Goal: Book appointment/travel/reservation

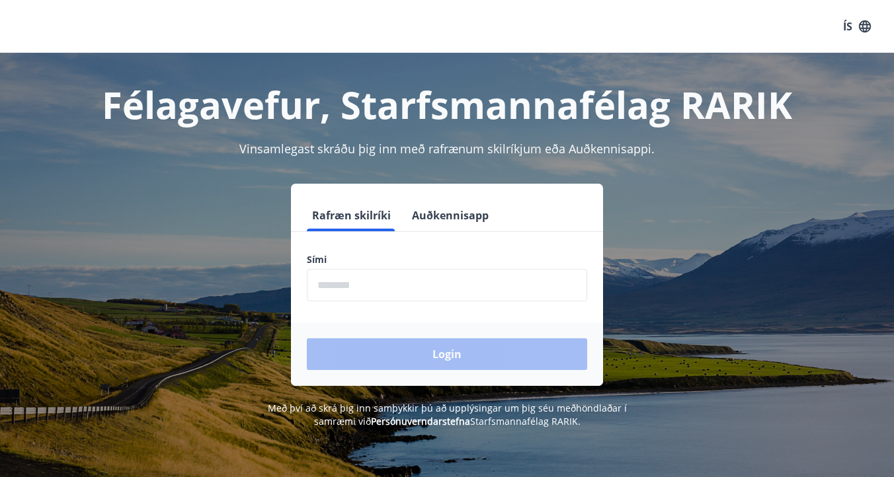
click at [397, 294] on input "phone" at bounding box center [447, 285] width 280 height 32
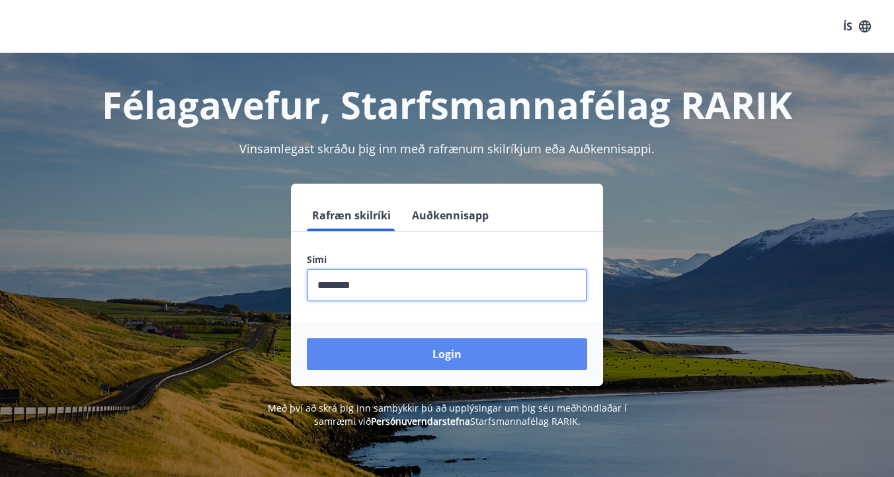
type input "********"
click at [405, 354] on button "Login" at bounding box center [447, 355] width 280 height 32
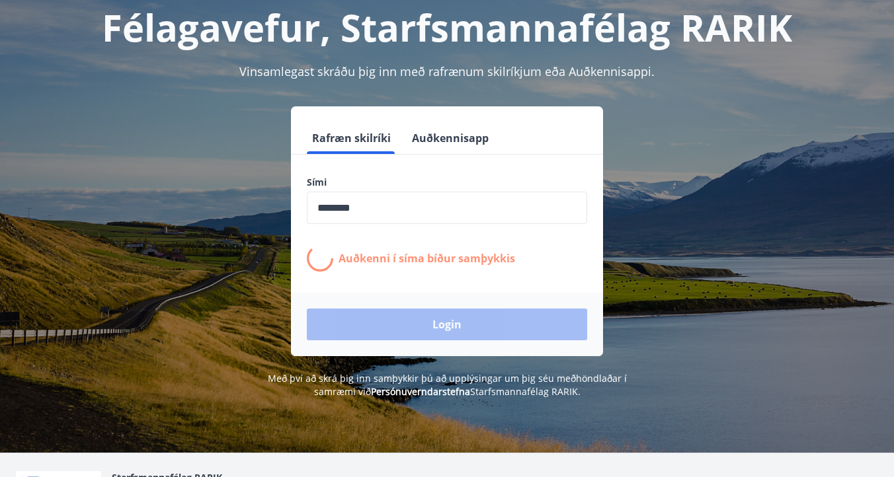
scroll to position [82, 0]
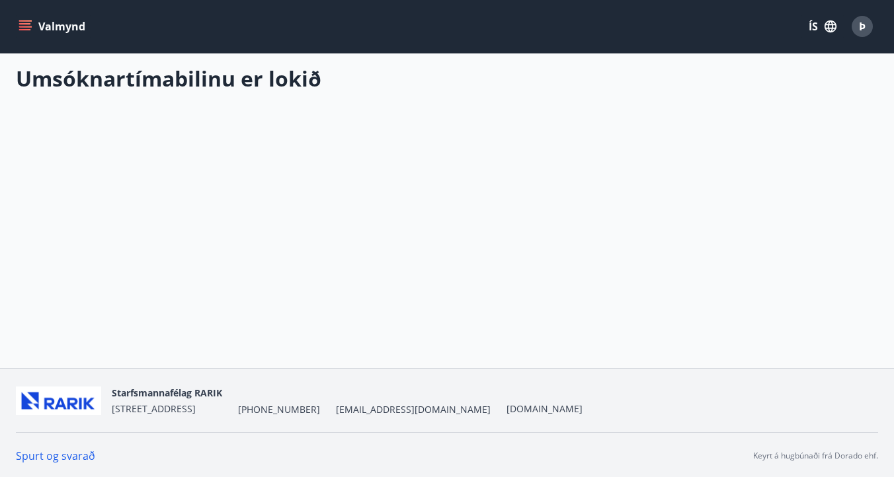
click at [61, 19] on button "Valmynd" at bounding box center [53, 27] width 75 height 24
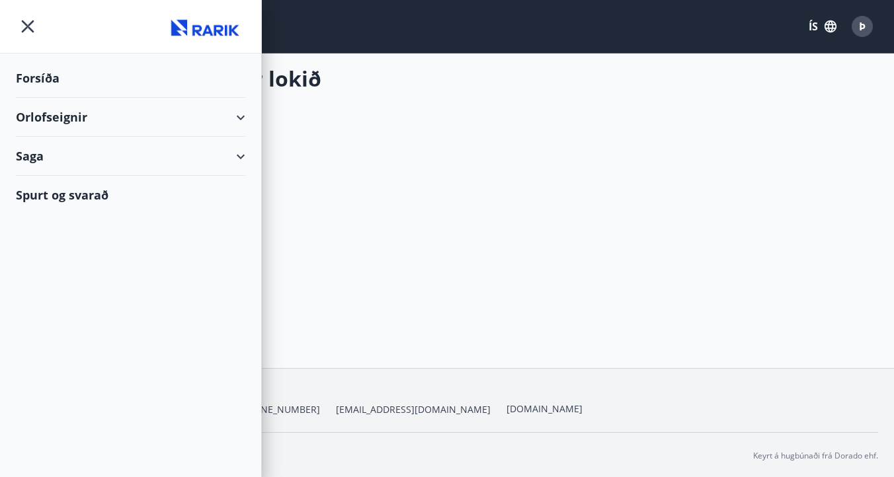
click at [76, 116] on div "Orlofseignir" at bounding box center [130, 117] width 229 height 39
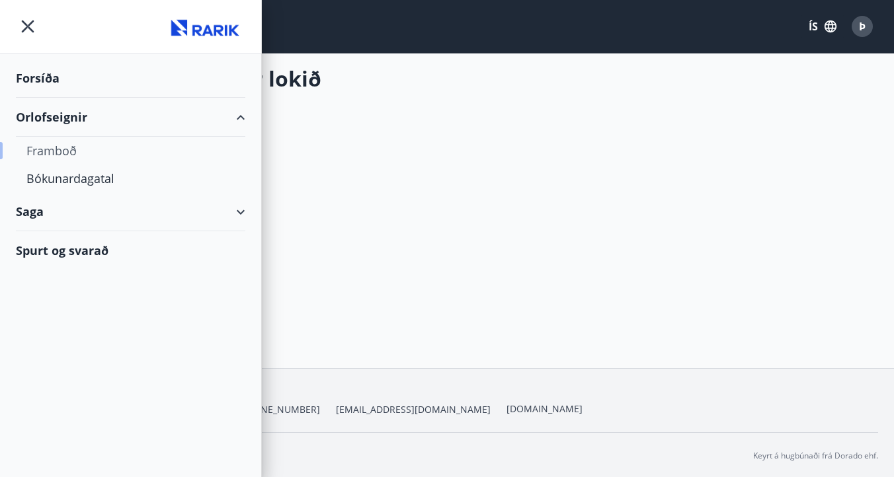
click at [67, 153] on div "Framboð" at bounding box center [130, 151] width 208 height 28
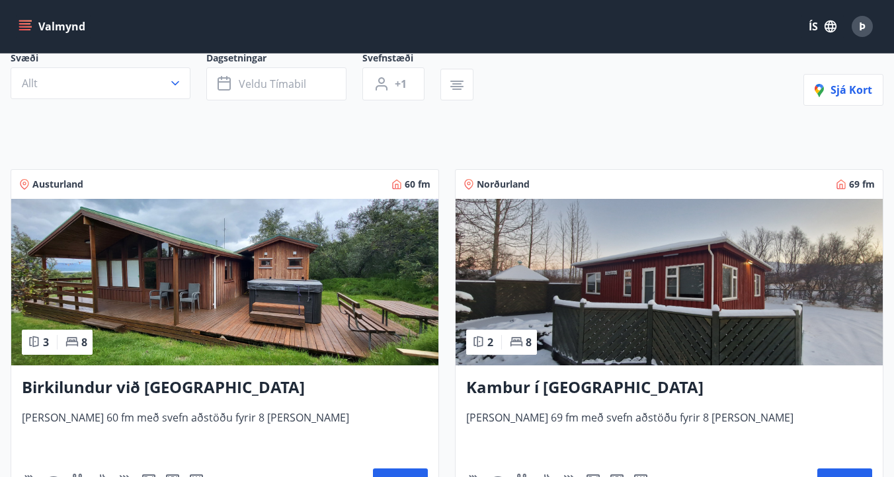
scroll to position [241, 0]
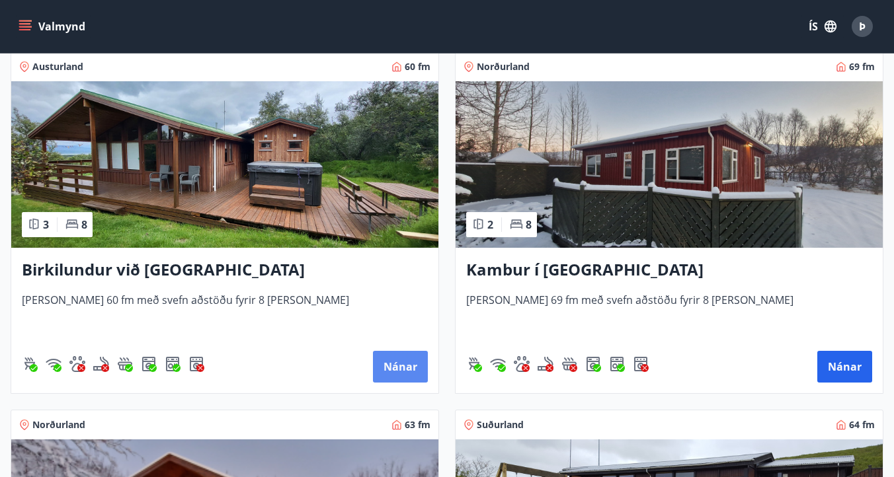
click at [395, 365] on button "Nánar" at bounding box center [400, 367] width 55 height 32
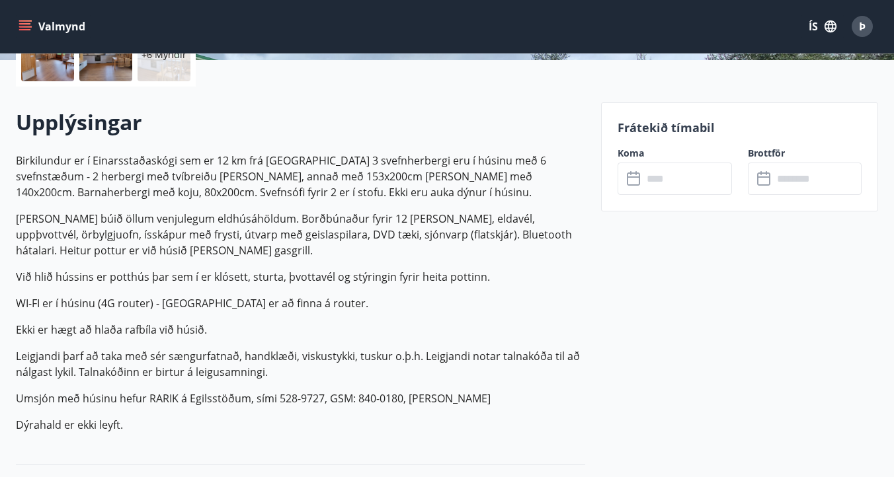
scroll to position [339, 0]
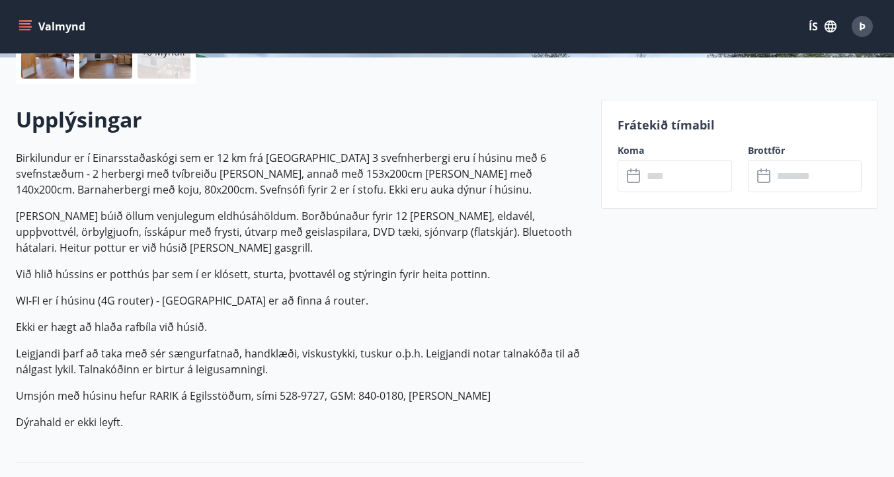
click at [672, 178] on input "text" at bounding box center [687, 176] width 89 height 32
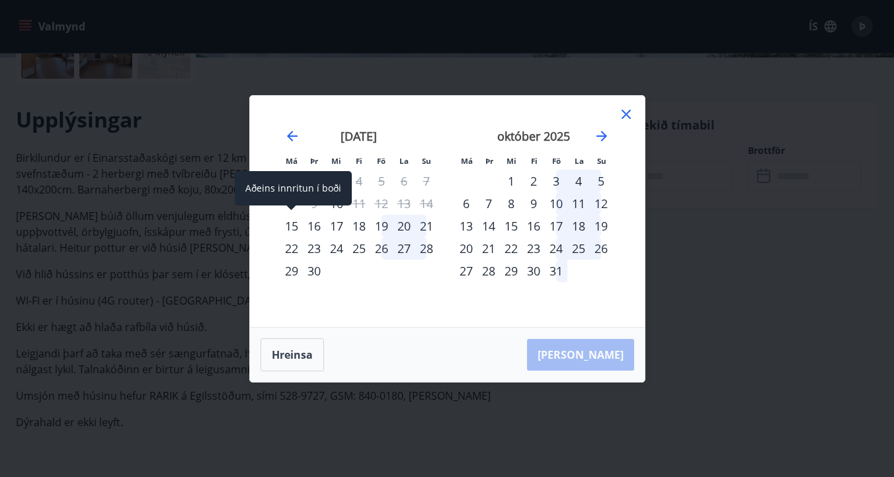
click at [292, 227] on div "15" at bounding box center [291, 226] width 22 height 22
click at [315, 231] on div "16" at bounding box center [314, 226] width 22 height 22
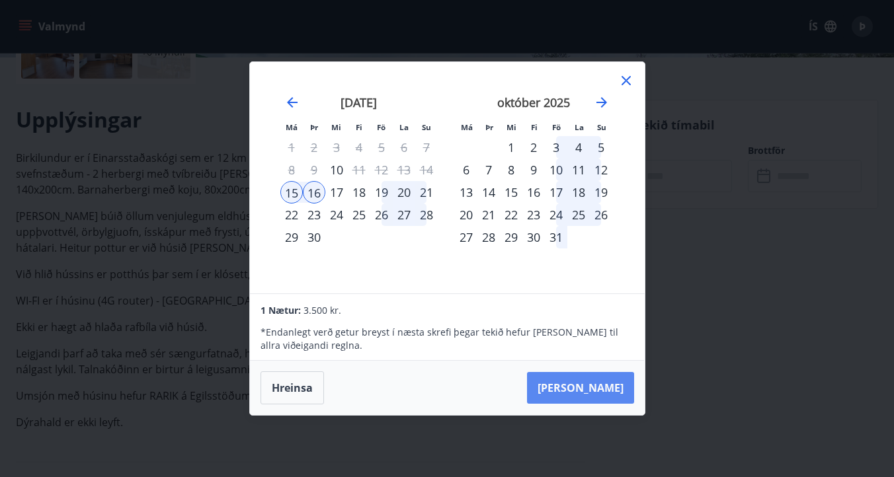
click at [586, 380] on button "Taka Frá" at bounding box center [580, 388] width 107 height 32
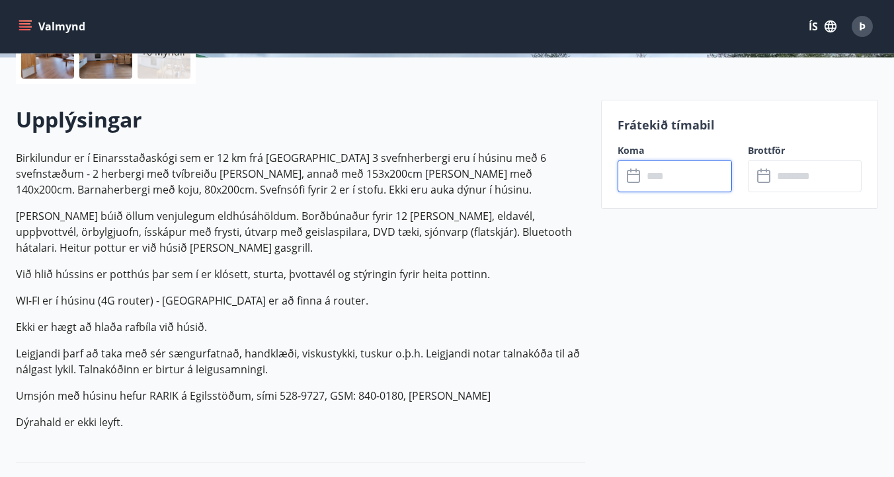
type input "******"
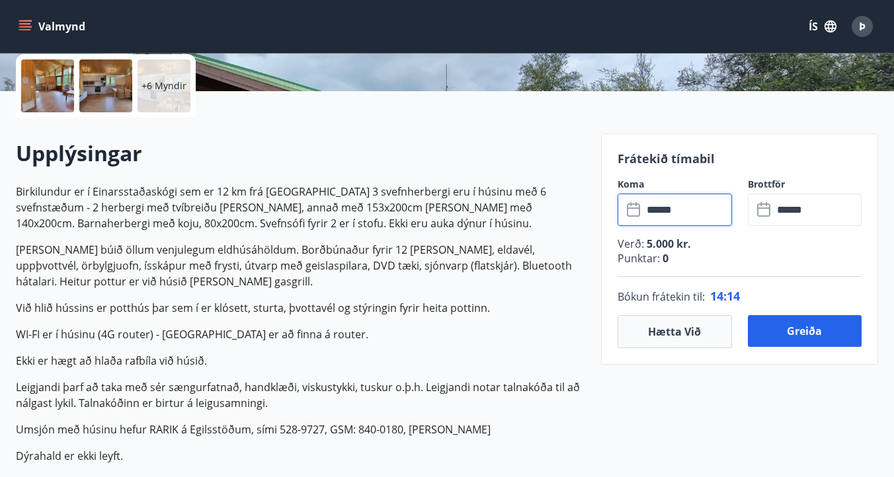
scroll to position [307, 0]
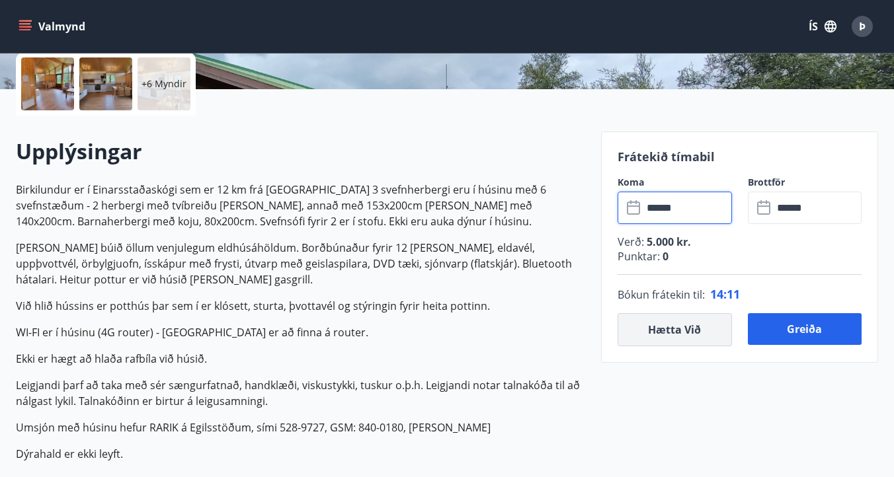
click at [673, 325] on button "Hætta við" at bounding box center [675, 329] width 114 height 33
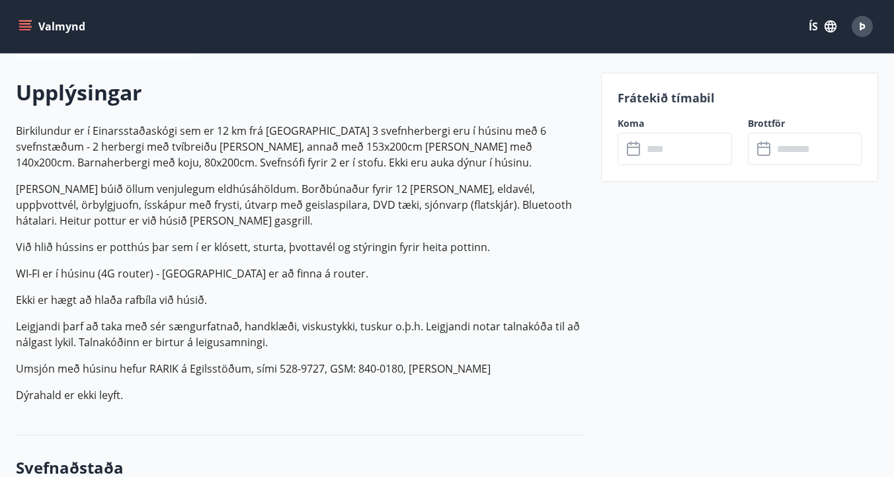
scroll to position [367, 0]
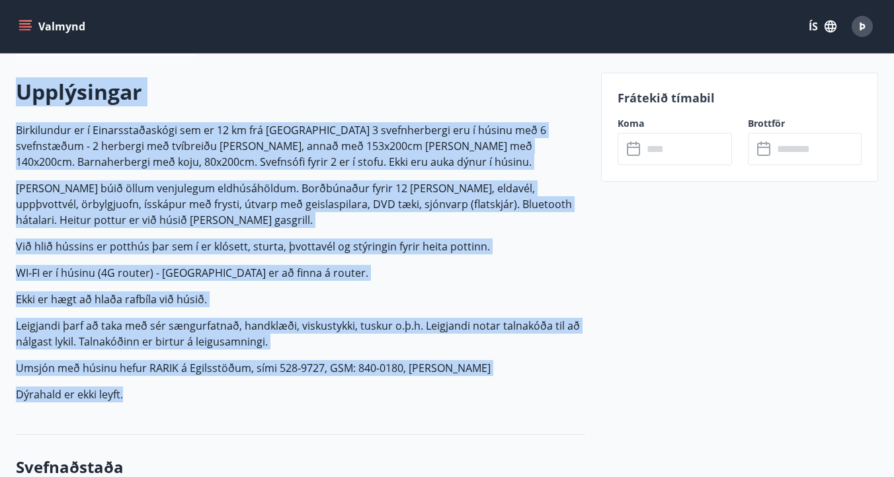
drag, startPoint x: 174, startPoint y: 387, endPoint x: 12, endPoint y: 89, distance: 338.8
click at [205, 309] on p "Birkilundur er í Einarsstaðaskógi sem er 12 km frá Egilsstöðum. 3 svefnherbergi…" at bounding box center [300, 262] width 569 height 280
drag, startPoint x: 143, startPoint y: 393, endPoint x: 9, endPoint y: 105, distance: 318.0
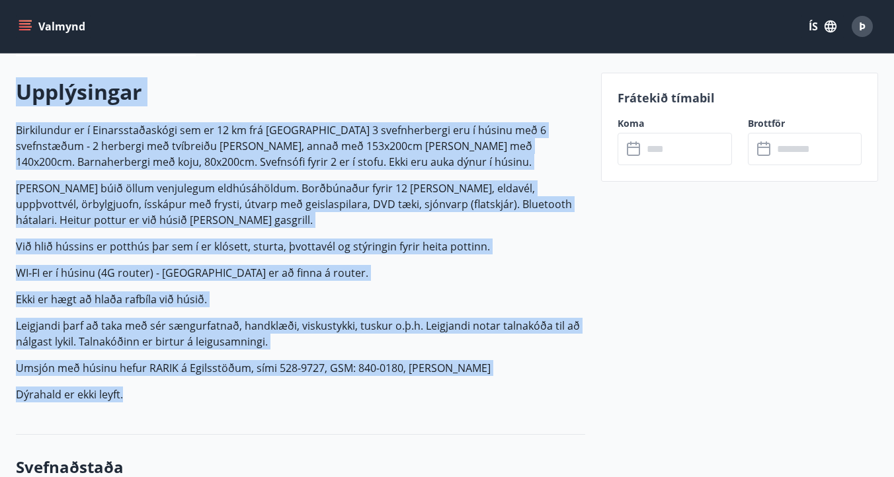
click at [75, 202] on p "Húsið er búið öllum venjulegum eldhúsáhöldum. Borðbúnaður fyrir 12 manns, eldav…" at bounding box center [300, 204] width 569 height 48
drag, startPoint x: 130, startPoint y: 399, endPoint x: 17, endPoint y: 87, distance: 332.3
click at [17, 87] on div "Upplýsingar Birkilundur er í Einarsstaðaskógi sem er 12 km frá Egilsstöðum. 3 s…" at bounding box center [300, 245] width 569 height 336
click at [175, 252] on p "Við hlið hússins er potthús þar sem í er klósett, sturta, þvottavél og stýringi…" at bounding box center [300, 247] width 569 height 16
